Goal: Task Accomplishment & Management: Manage account settings

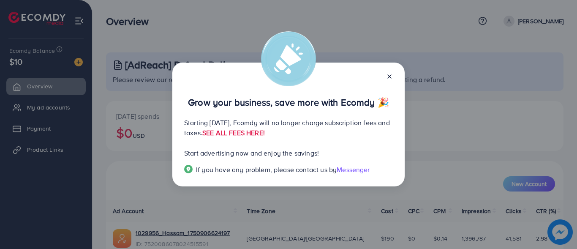
click at [390, 77] on line at bounding box center [389, 76] width 3 height 3
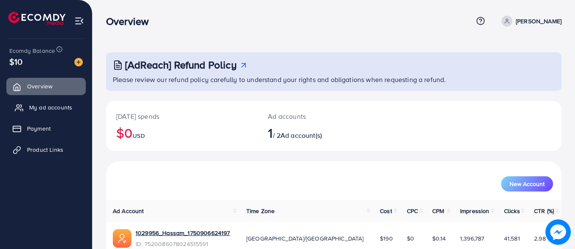
click at [54, 104] on span "My ad accounts" at bounding box center [50, 107] width 43 height 8
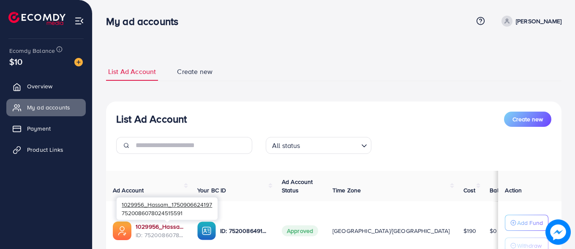
click at [171, 226] on link "1029956_Hassam_1750906624197" at bounding box center [160, 226] width 48 height 8
